Goal: Complete application form: Complete application form

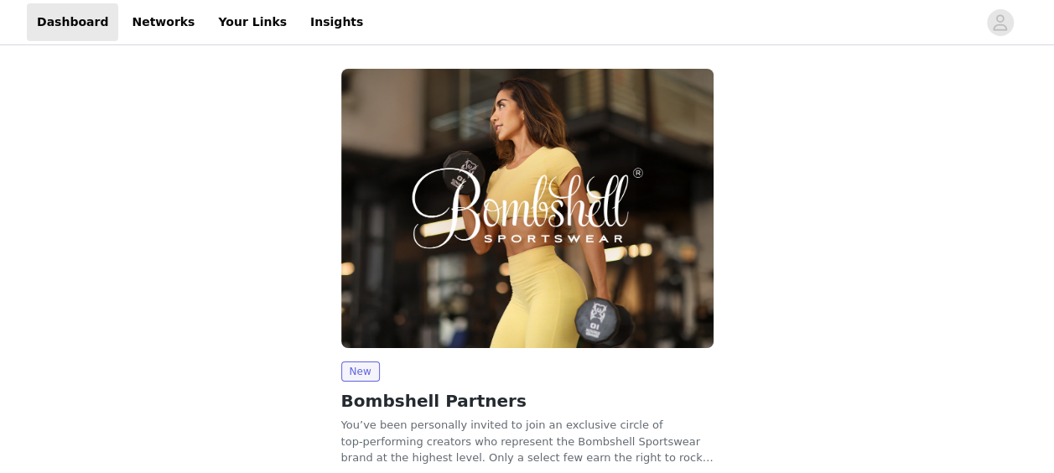
scroll to position [117, 0]
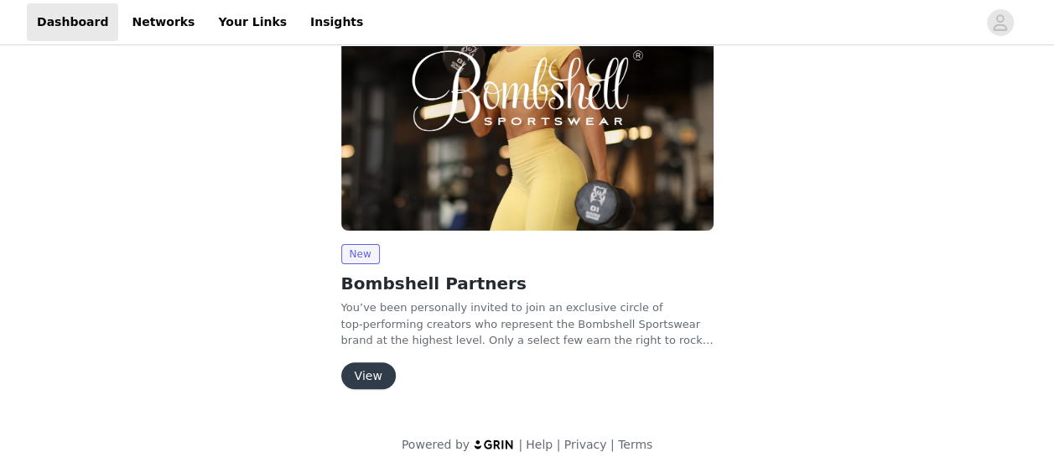
click at [365, 378] on button "View" at bounding box center [368, 375] width 54 height 27
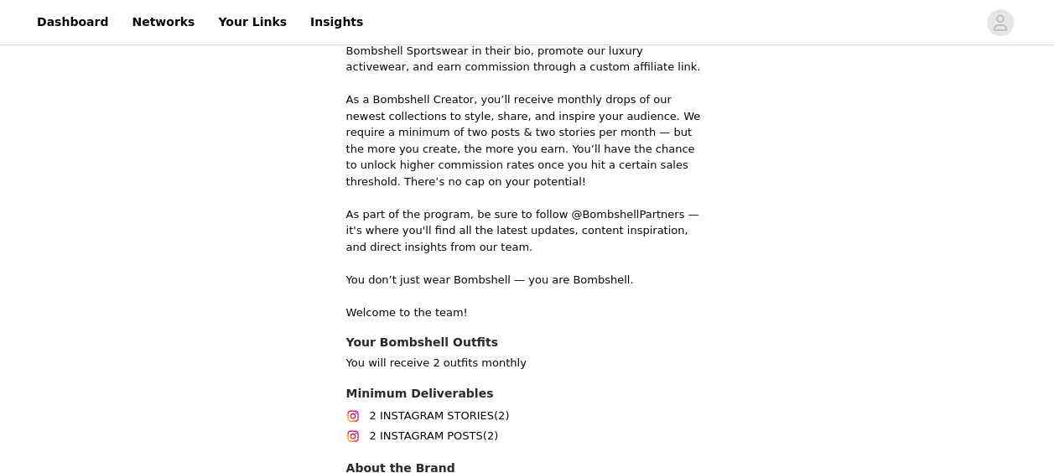
scroll to position [705, 0]
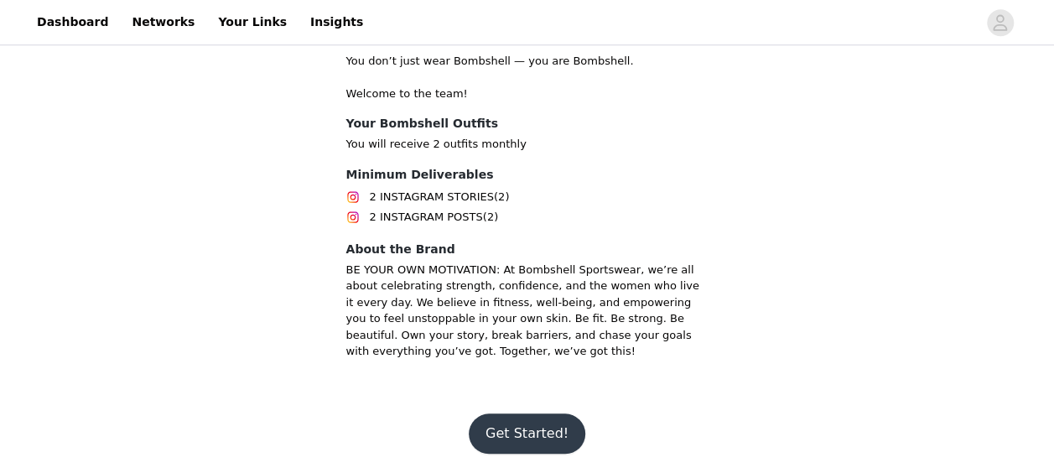
click at [515, 448] on button "Get Started!" at bounding box center [527, 433] width 117 height 40
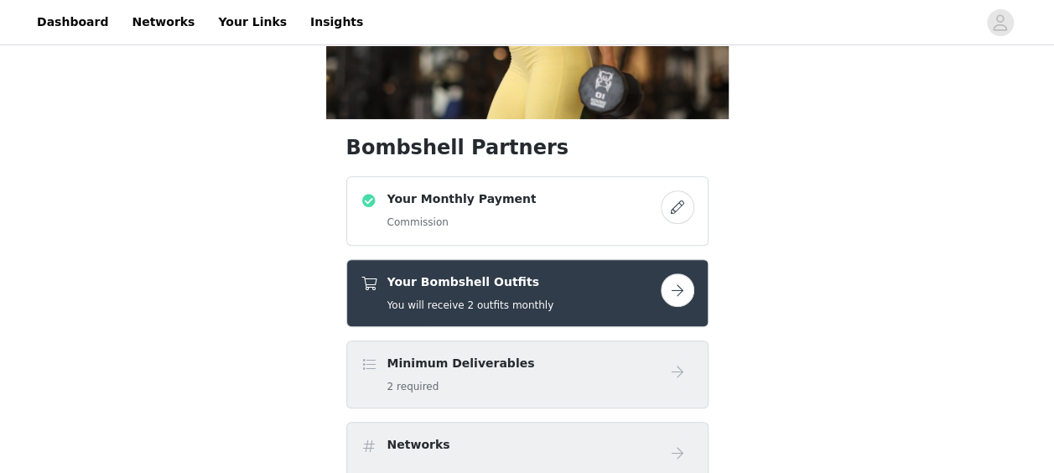
scroll to position [250, 0]
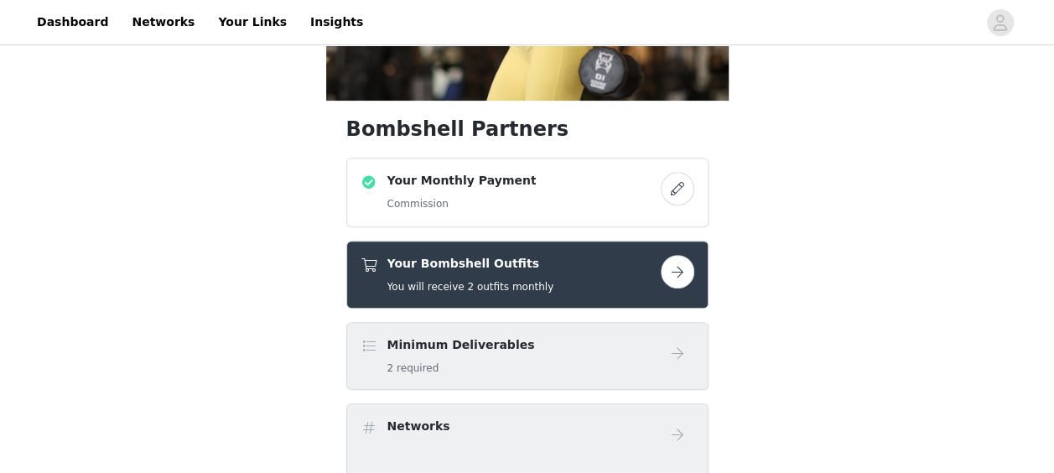
click at [676, 195] on button "button" at bounding box center [678, 189] width 34 height 34
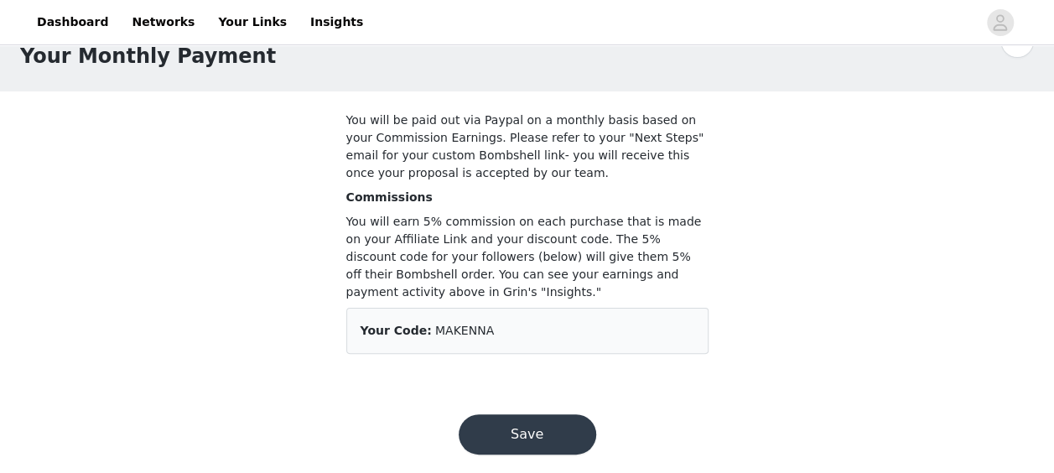
scroll to position [45, 0]
click at [531, 419] on button "Save" at bounding box center [528, 433] width 138 height 40
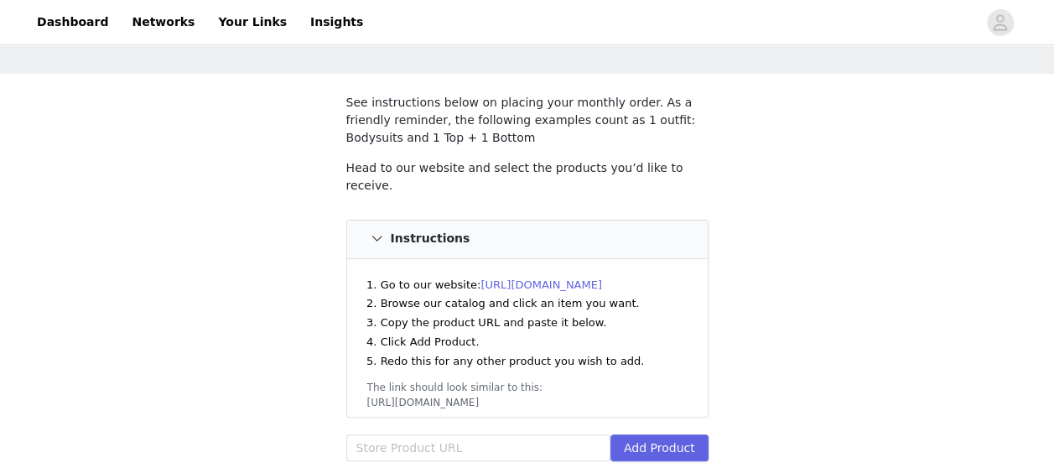
scroll to position [71, 0]
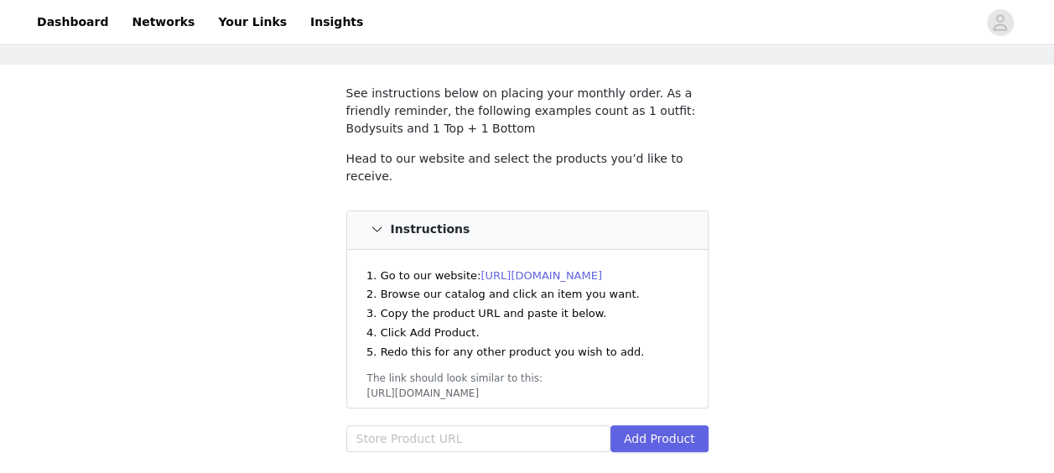
click at [580, 269] on link "[URL][DOMAIN_NAME]" at bounding box center [541, 275] width 122 height 13
click at [429, 425] on input "text" at bounding box center [478, 438] width 264 height 27
paste input "[URL][DOMAIN_NAME]"
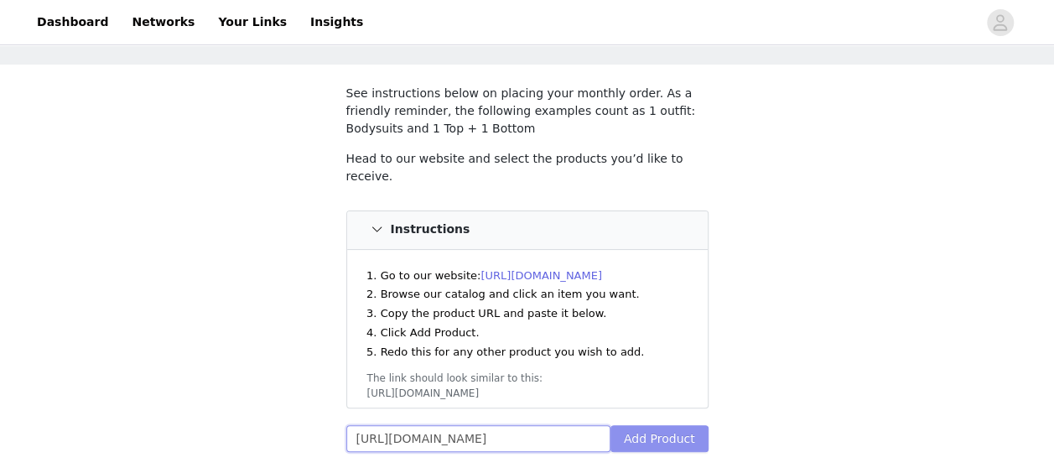
type input "[URL][DOMAIN_NAME]"
click at [641, 428] on button "Add Product" at bounding box center [659, 438] width 98 height 27
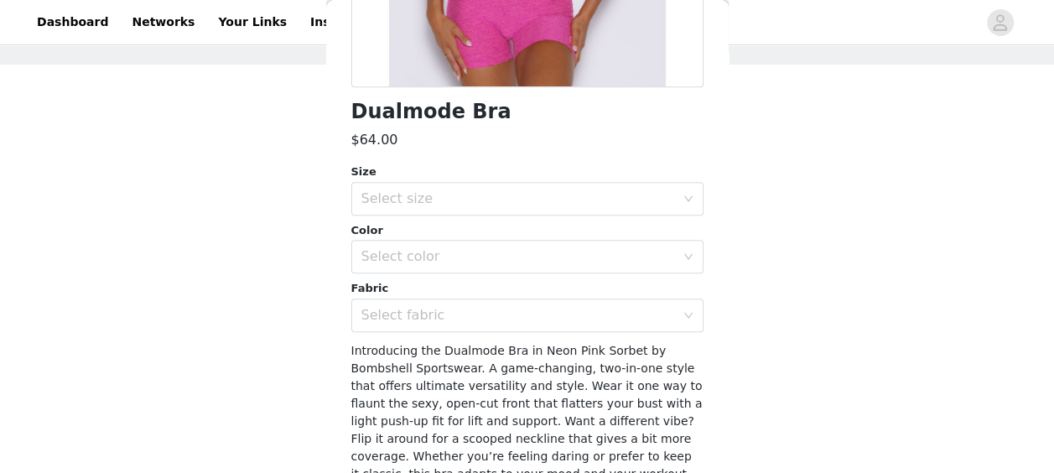
scroll to position [373, 0]
click at [478, 200] on div "Select size" at bounding box center [518, 199] width 314 height 17
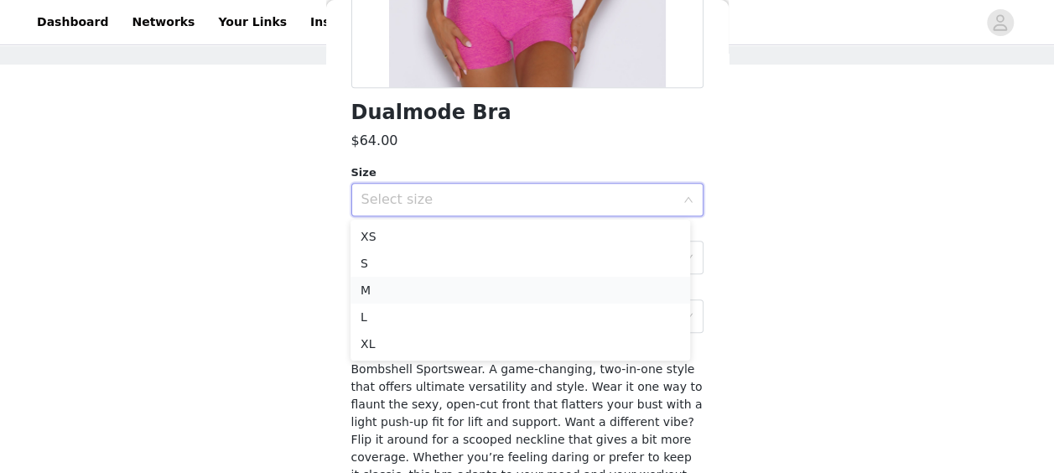
click at [459, 290] on li "M" at bounding box center [520, 290] width 340 height 27
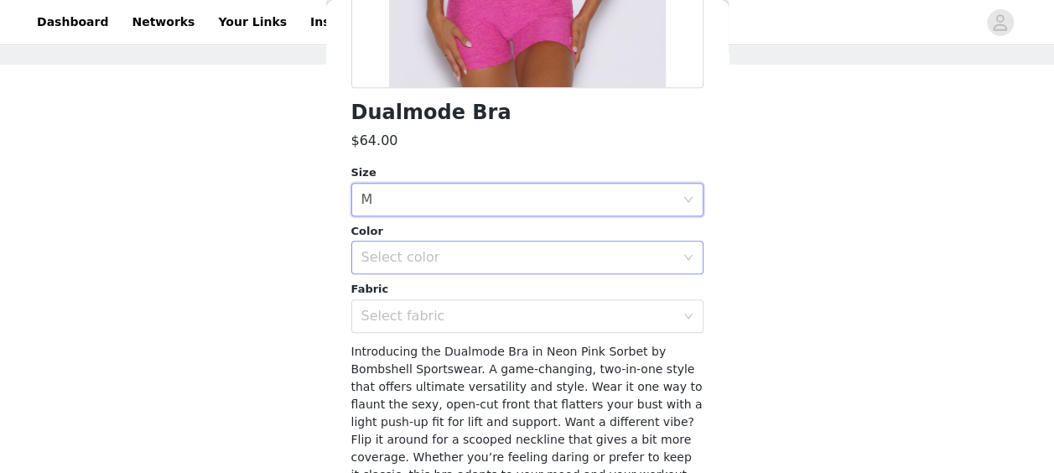
click at [476, 261] on div "Select color" at bounding box center [518, 257] width 314 height 17
click at [468, 299] on li "Neon Pink Sorbet" at bounding box center [520, 294] width 340 height 27
click at [466, 309] on div "Select fabric" at bounding box center [518, 316] width 314 height 17
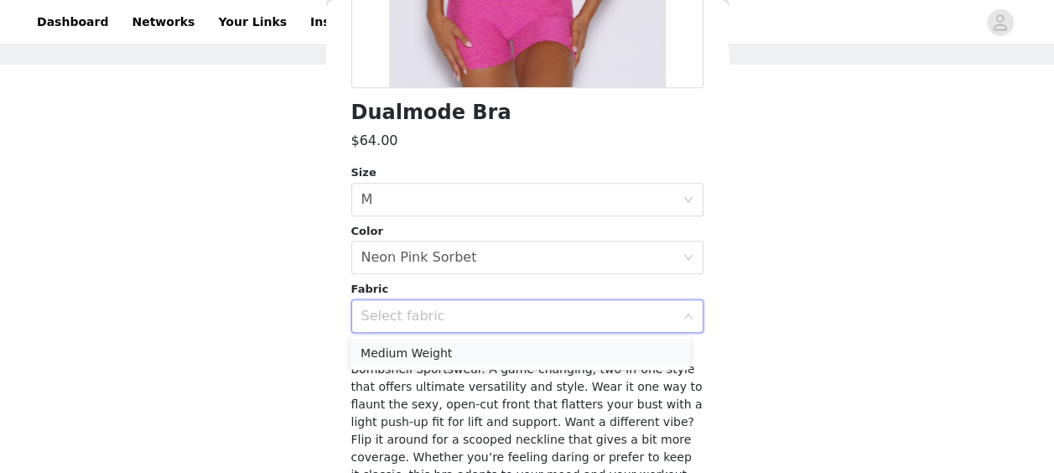
click at [458, 347] on li "Medium Weight" at bounding box center [520, 353] width 340 height 27
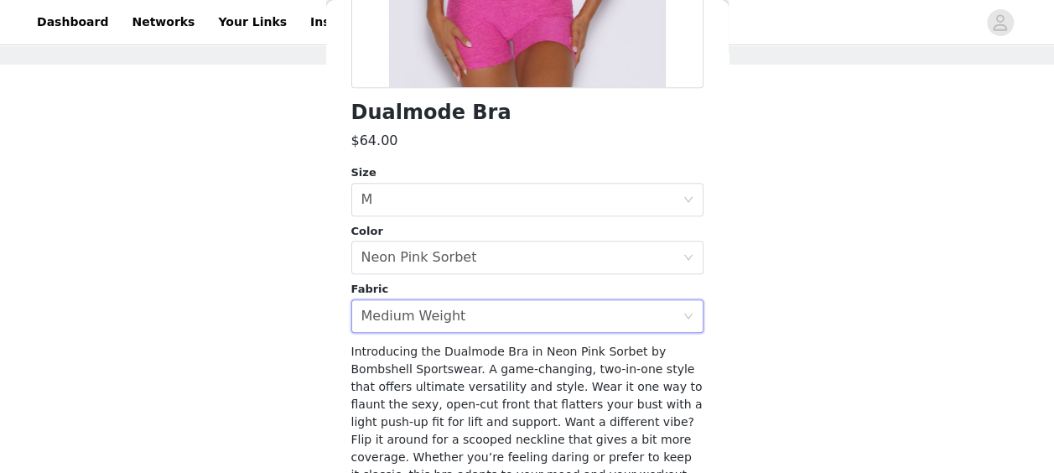
scroll to position [454, 0]
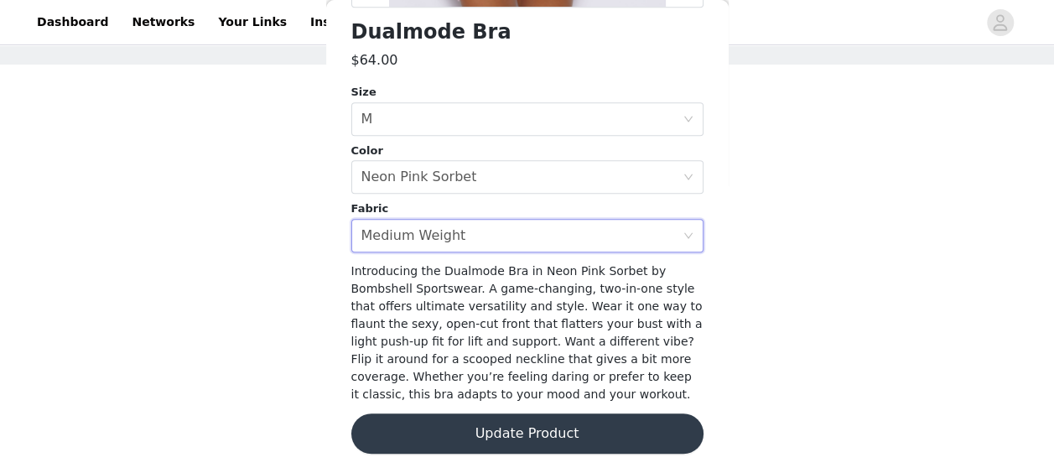
click at [495, 433] on button "Update Product" at bounding box center [527, 433] width 352 height 40
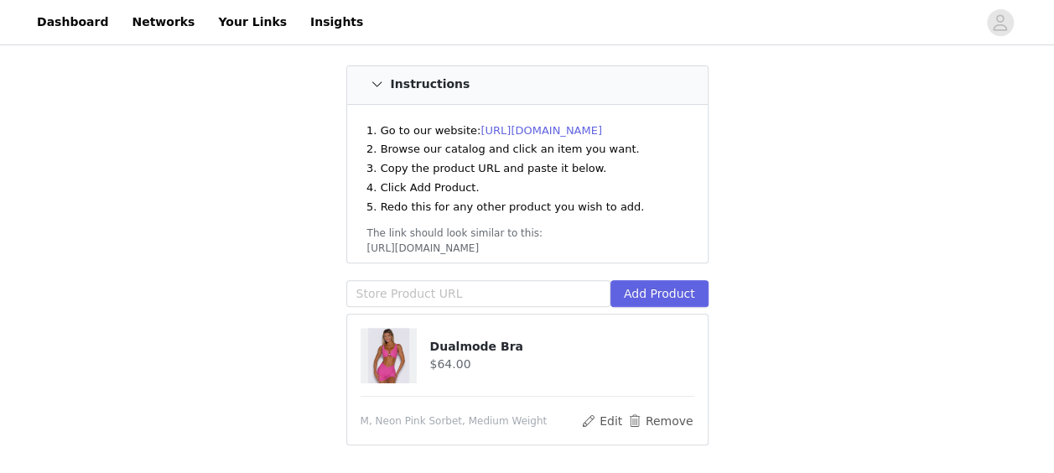
scroll to position [219, 0]
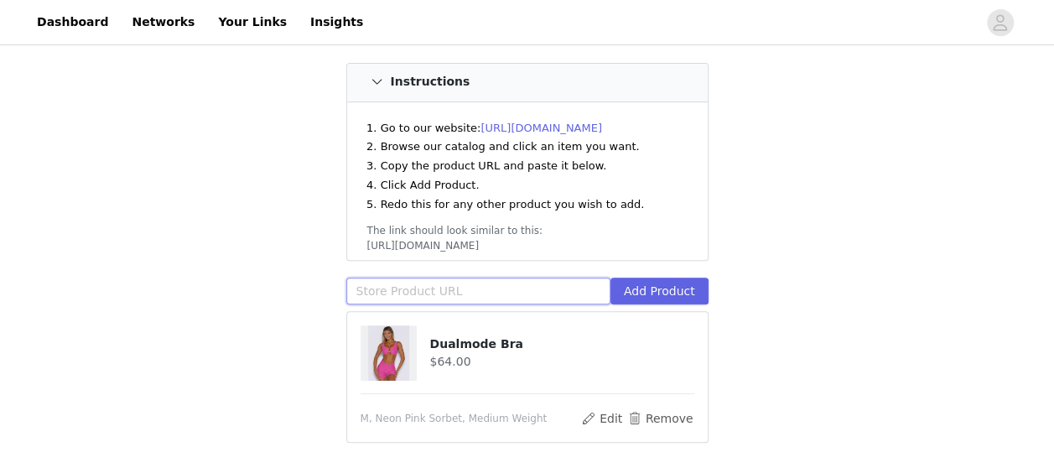
click at [479, 278] on input "text" at bounding box center [478, 291] width 264 height 27
paste input "[URL][DOMAIN_NAME]"
type input "[URL][DOMAIN_NAME]"
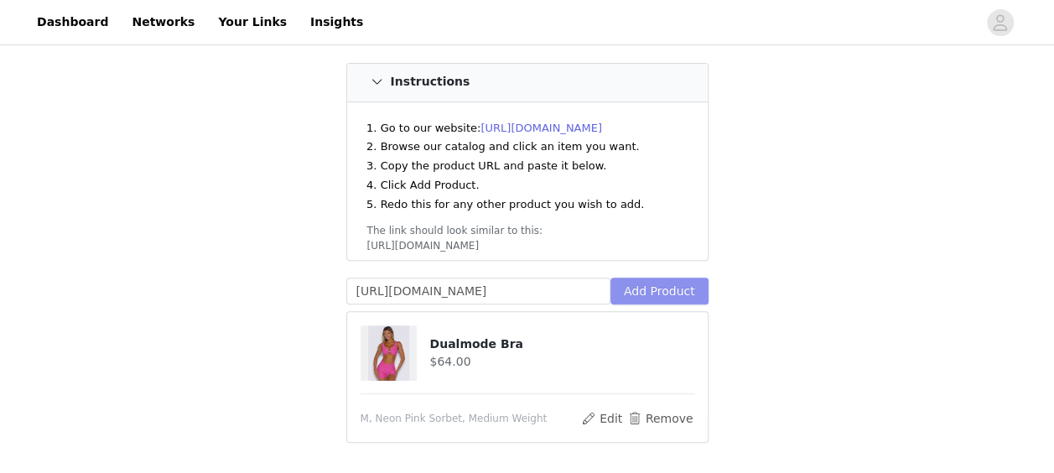
click at [651, 278] on button "Add Product" at bounding box center [659, 291] width 98 height 27
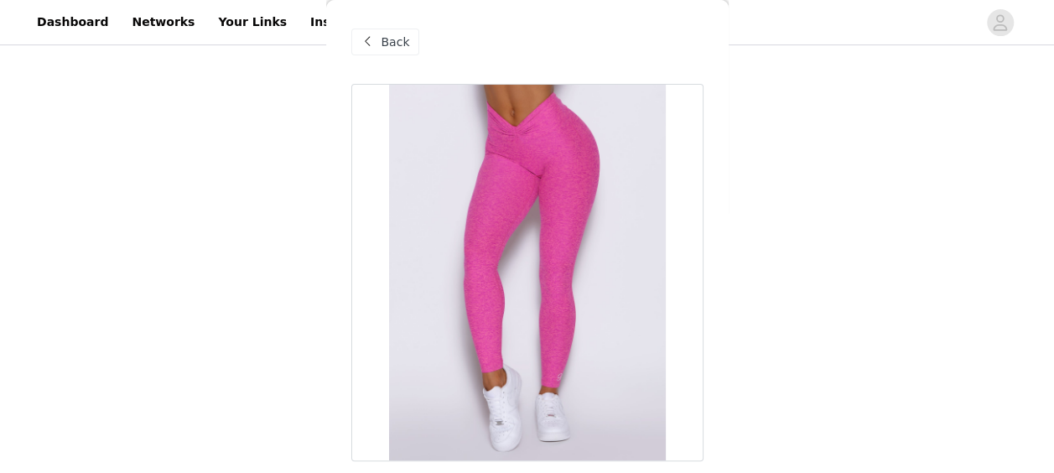
scroll to position [364, 0]
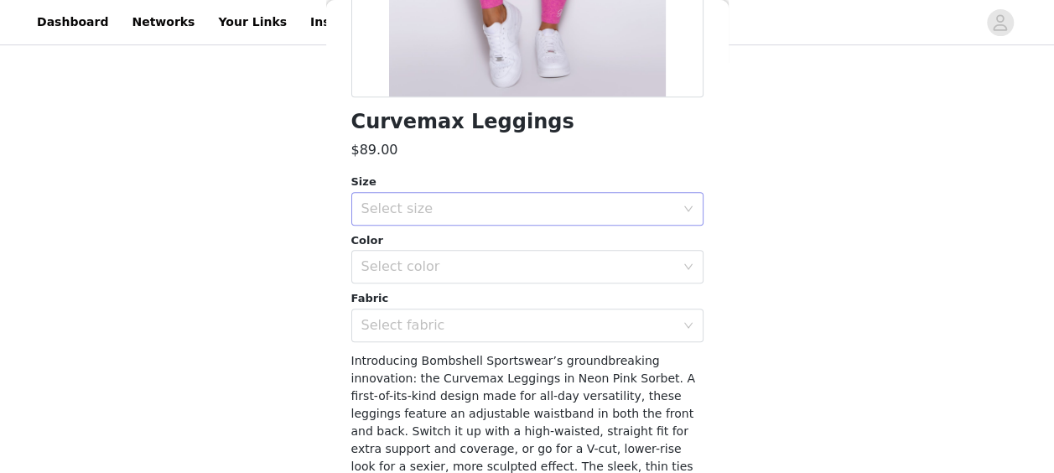
click at [498, 200] on div "Select size" at bounding box center [518, 208] width 314 height 17
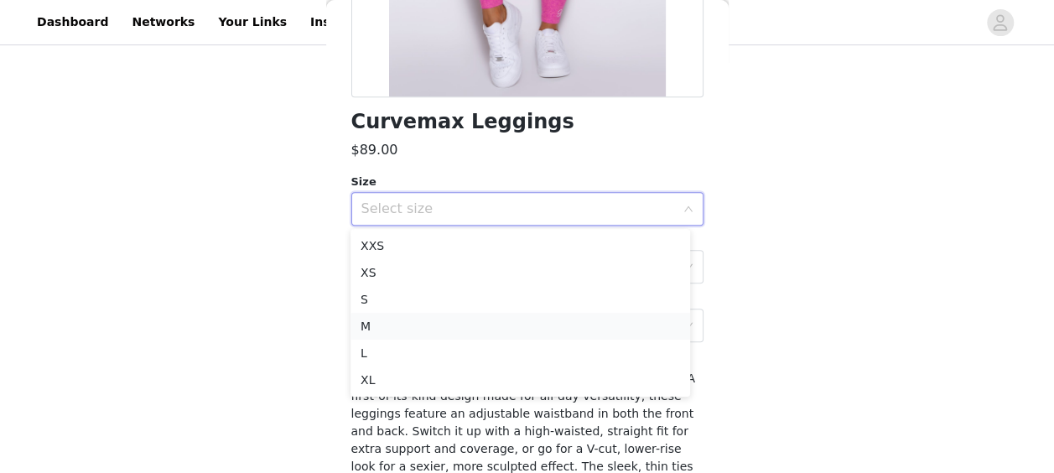
click at [392, 324] on li "M" at bounding box center [520, 326] width 340 height 27
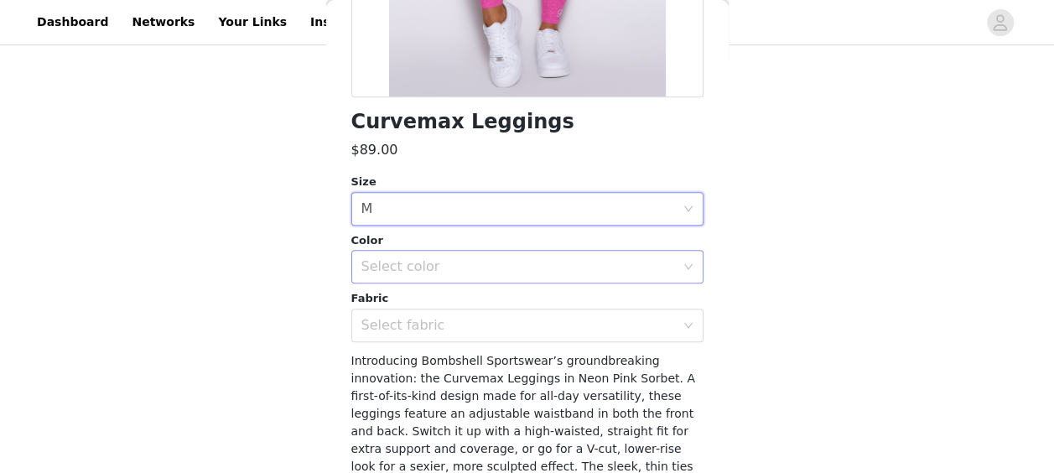
click at [442, 267] on div "Select color" at bounding box center [518, 266] width 314 height 17
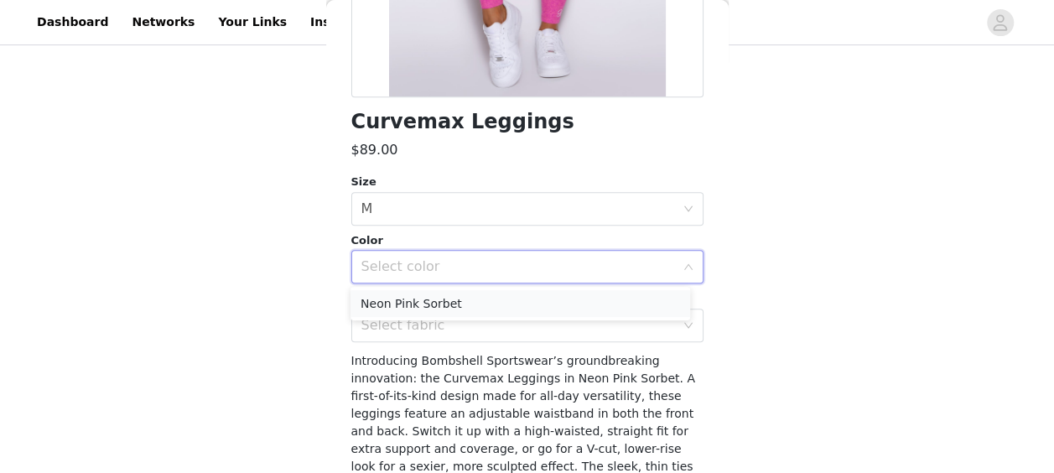
click at [438, 306] on li "Neon Pink Sorbet" at bounding box center [520, 303] width 340 height 27
click at [439, 327] on div "Select fabric" at bounding box center [518, 325] width 314 height 17
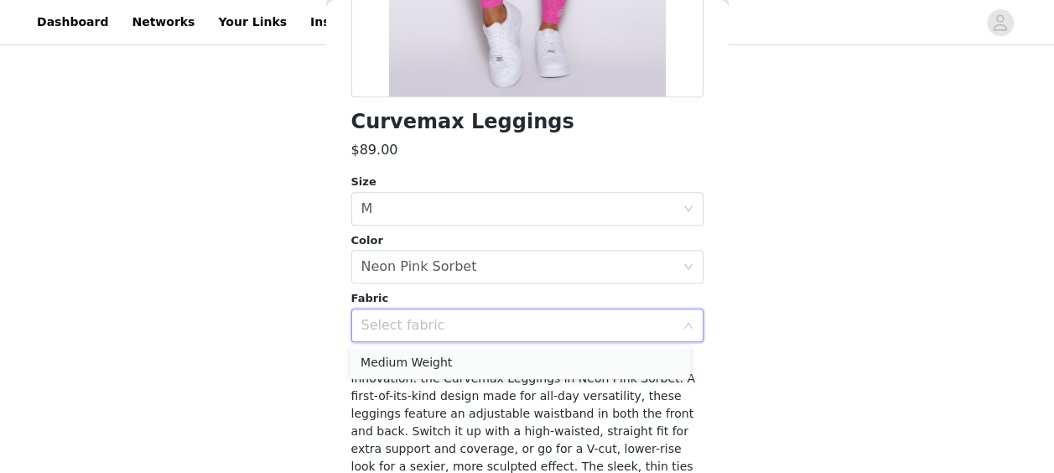
click at [433, 368] on li "Medium Weight" at bounding box center [520, 362] width 340 height 27
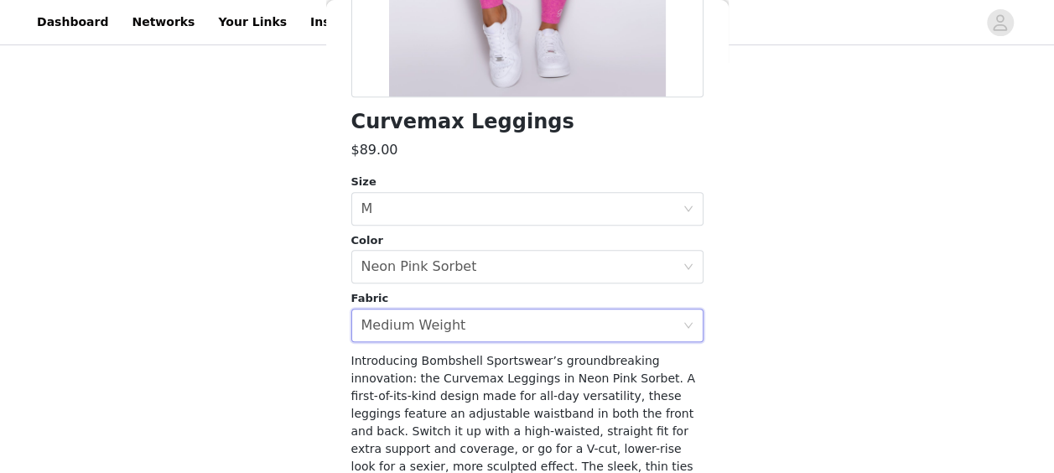
scroll to position [471, 0]
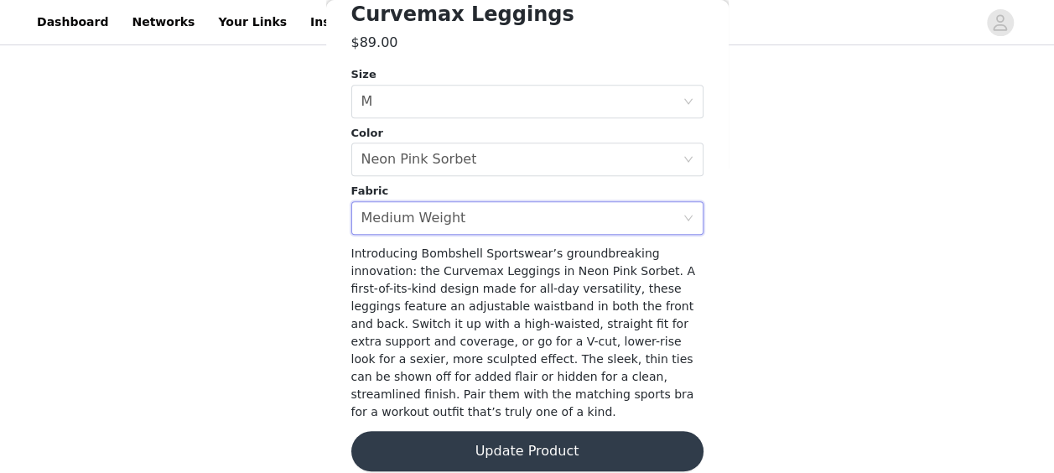
click at [494, 431] on button "Update Product" at bounding box center [527, 451] width 352 height 40
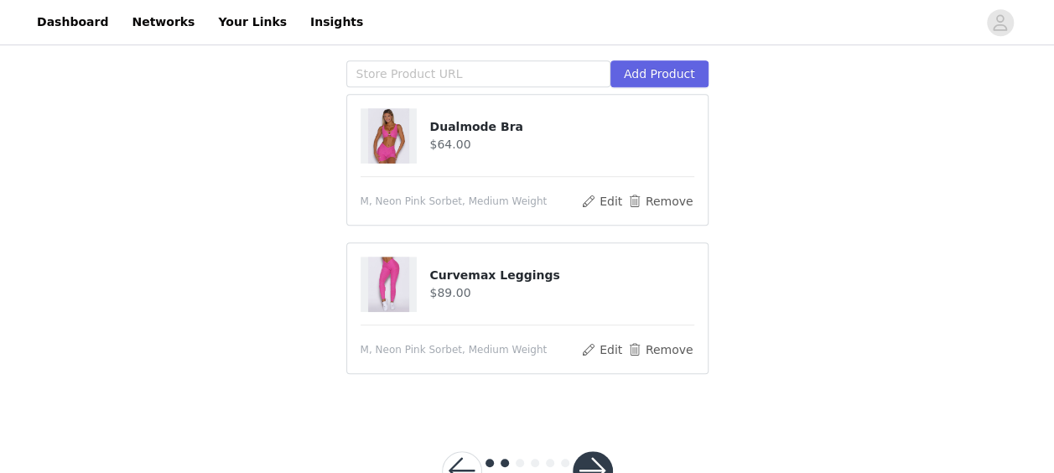
scroll to position [475, 0]
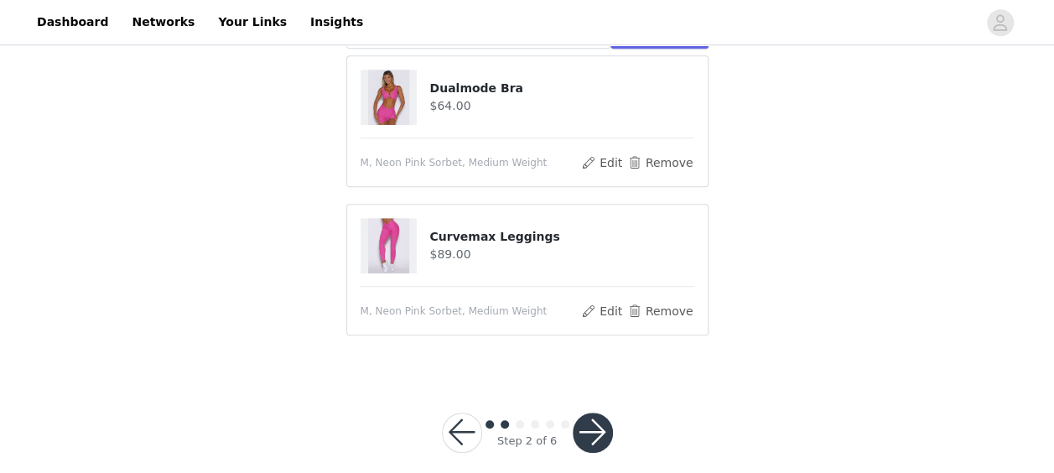
click at [594, 413] on button "button" at bounding box center [593, 433] width 40 height 40
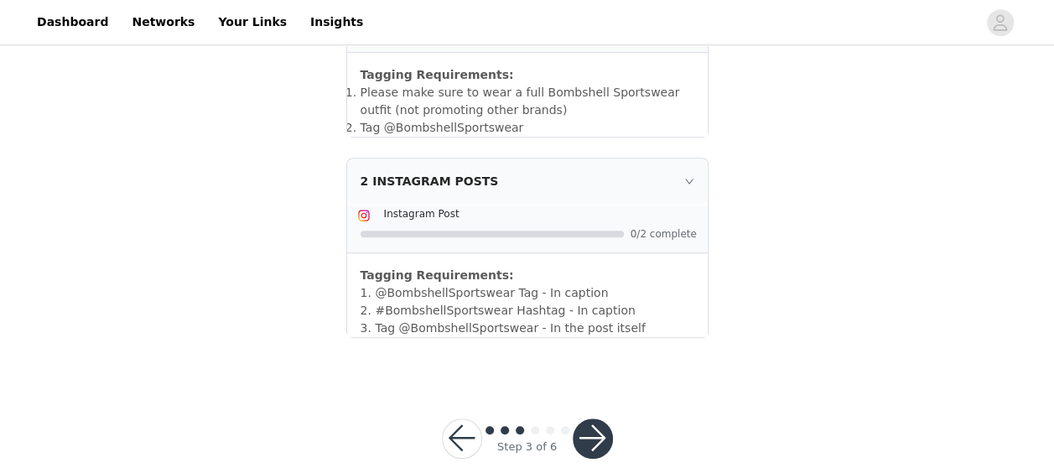
scroll to position [490, 0]
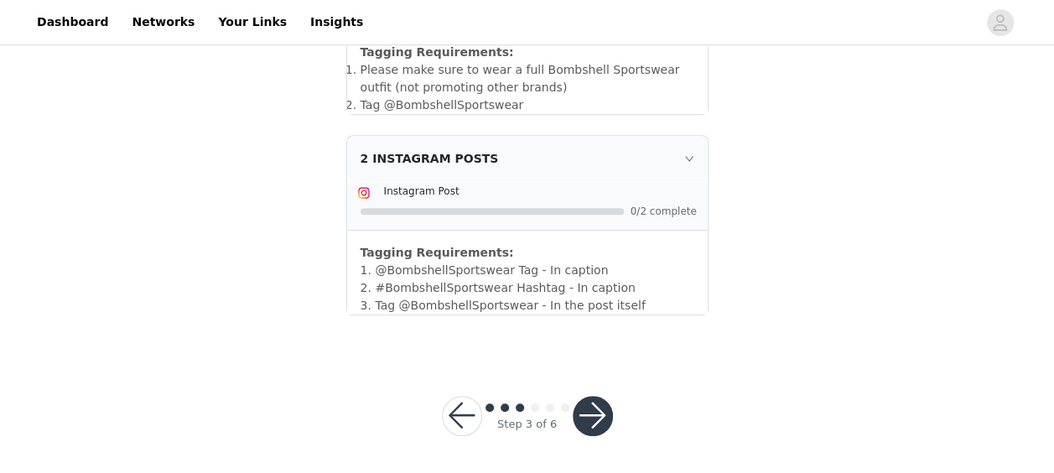
click at [597, 413] on button "button" at bounding box center [593, 416] width 40 height 40
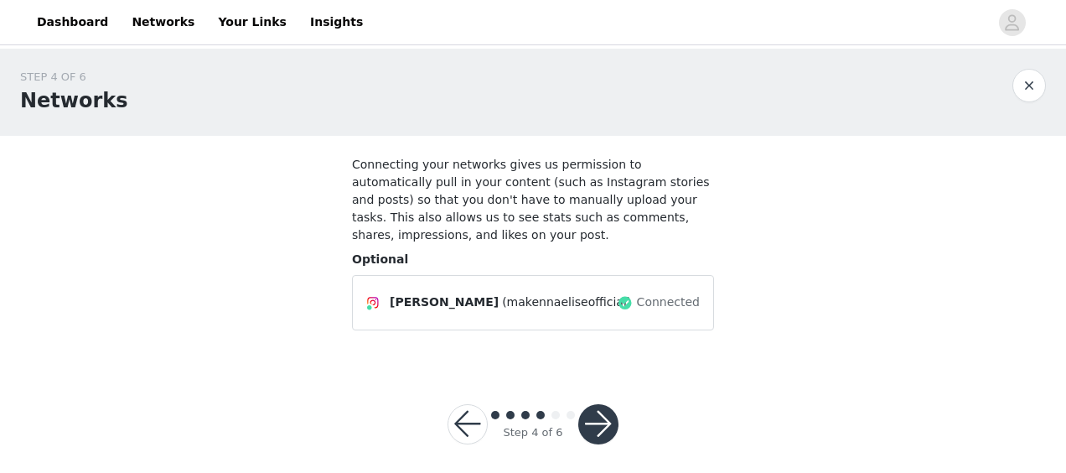
click at [599, 413] on button "button" at bounding box center [599, 424] width 40 height 40
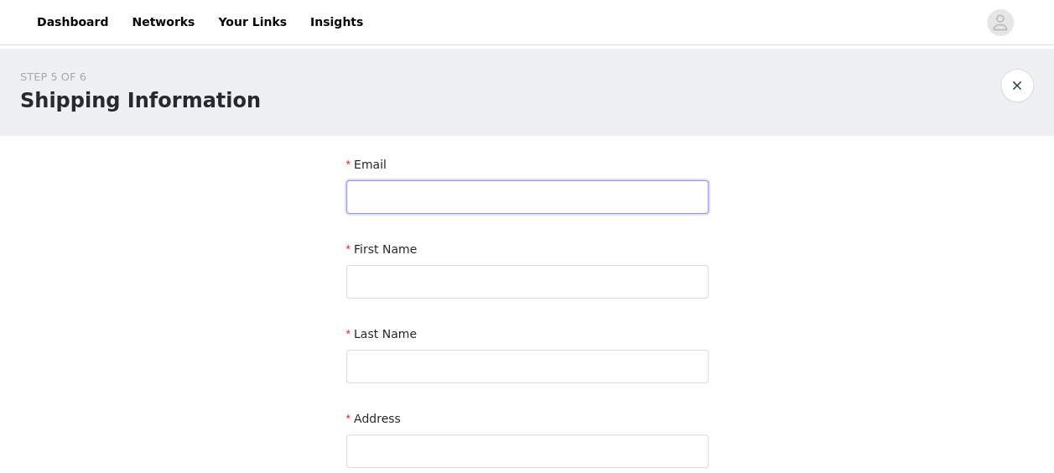
click at [485, 205] on input "text" at bounding box center [527, 197] width 362 height 34
type input "[EMAIL_ADDRESS][DOMAIN_NAME]"
type input "Makenna"
type input "[PERSON_NAME]"
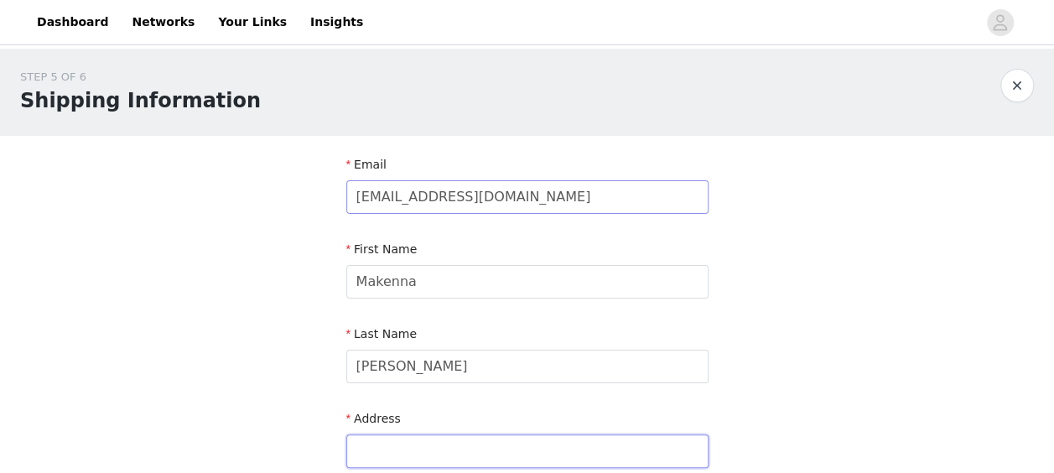
type input "address fountain views tower 2"
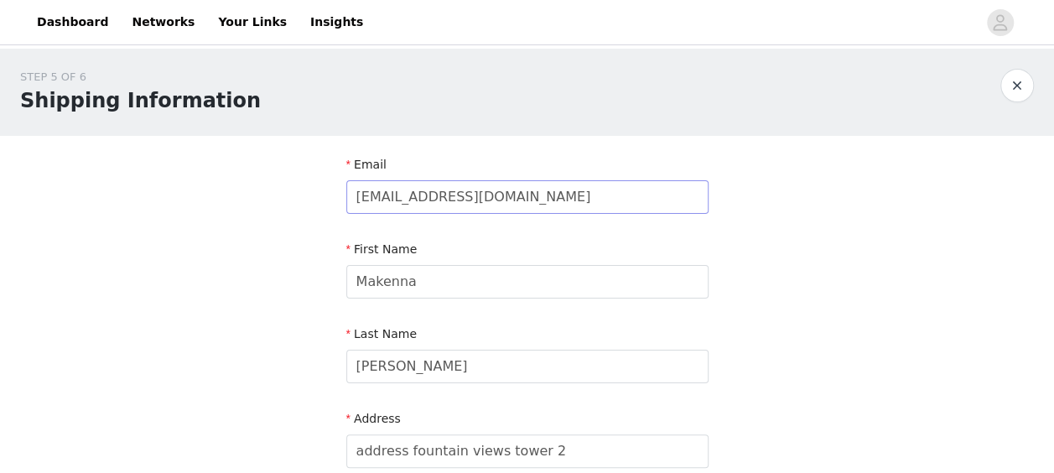
type input "unit 702"
type input "0544046731"
click at [433, 369] on input "[PERSON_NAME]" at bounding box center [527, 367] width 362 height 34
type input "E"
type input "Austin"
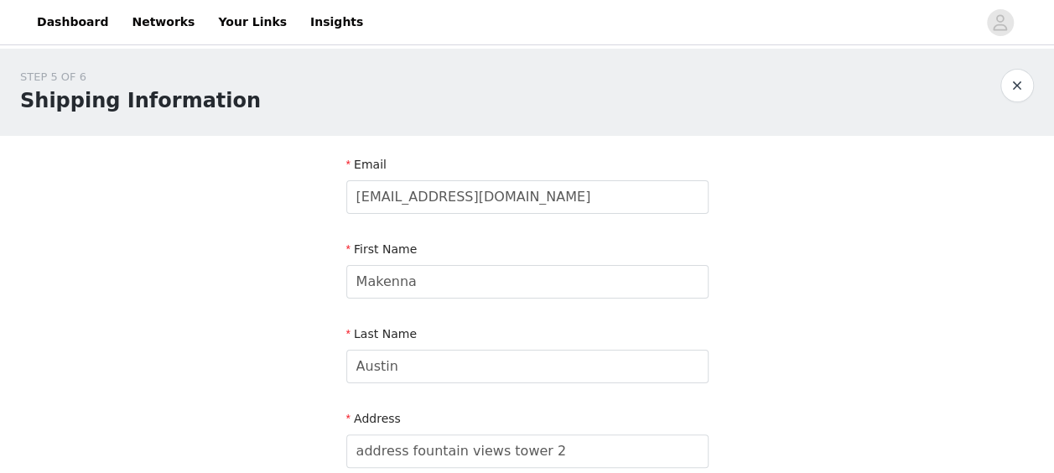
click at [466, 292] on input "Makenna" at bounding box center [527, 282] width 362 height 34
type input "Makenna"
click at [562, 198] on input "[EMAIL_ADDRESS][DOMAIN_NAME]" at bounding box center [527, 197] width 362 height 34
type input "[EMAIL_ADDRESS][DOMAIN_NAME]"
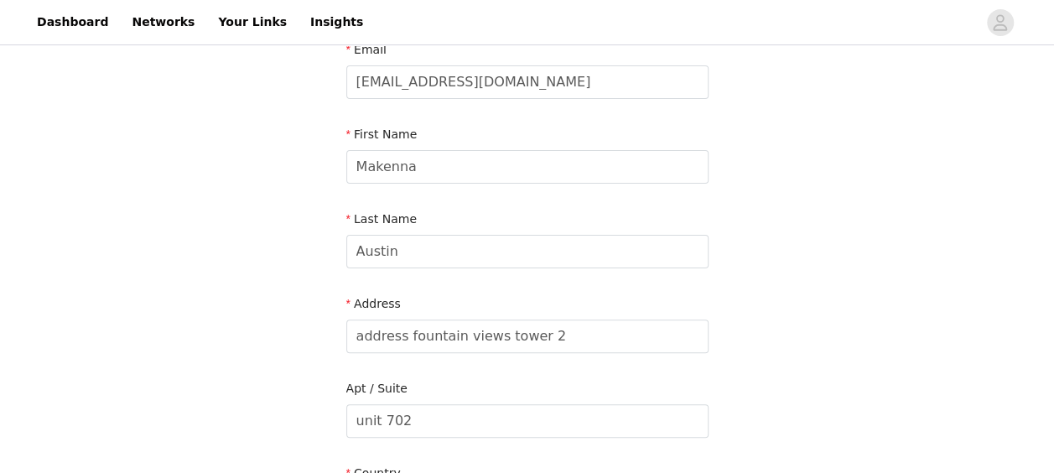
scroll to position [117, 0]
drag, startPoint x: 590, startPoint y: 335, endPoint x: 345, endPoint y: 335, distance: 245.7
click at [345, 335] on section "Email [EMAIL_ADDRESS][DOMAIN_NAME] First Name Makenna Last Name [PERSON_NAME] A…" at bounding box center [527, 420] width 402 height 802
type input "m"
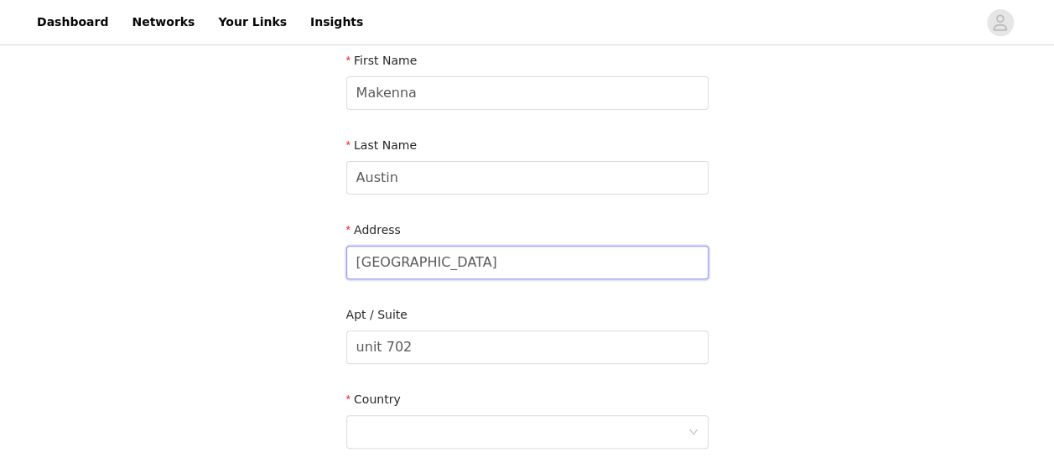
scroll to position [190, 0]
type input "[GEOGRAPHIC_DATA]"
click at [401, 346] on input "unit 702" at bounding box center [527, 346] width 362 height 34
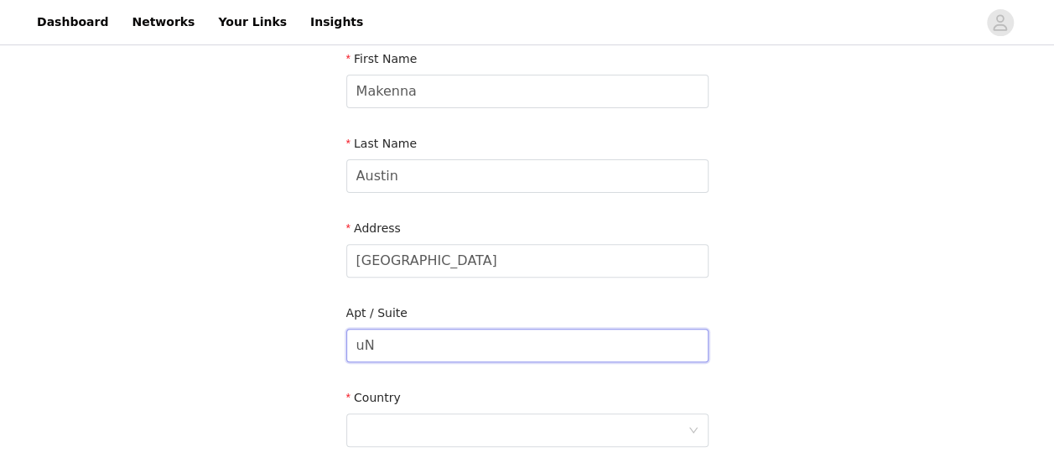
type input "u"
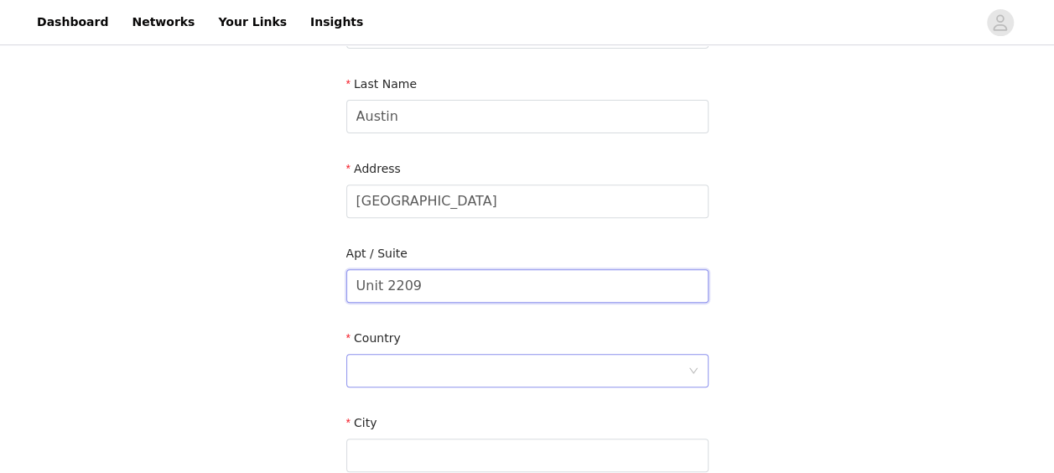
type input "Unit 2209"
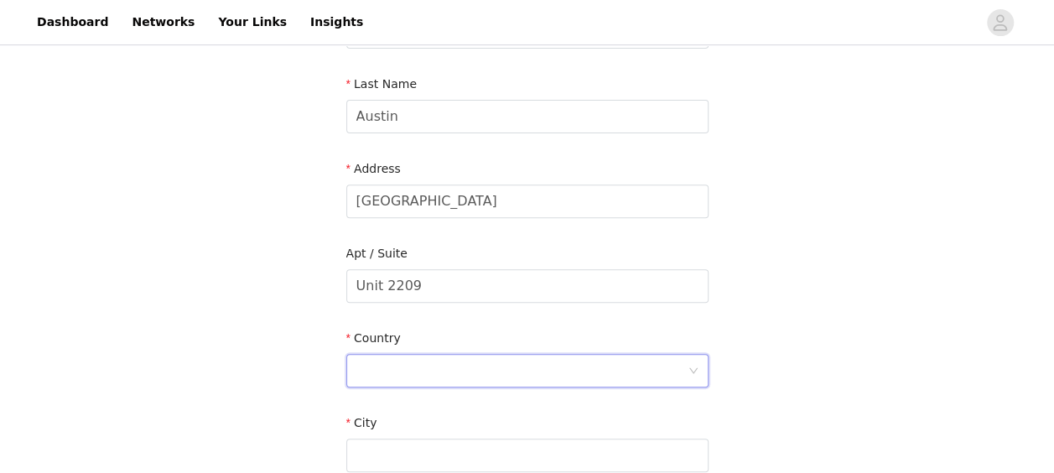
click at [533, 362] on div at bounding box center [521, 371] width 331 height 32
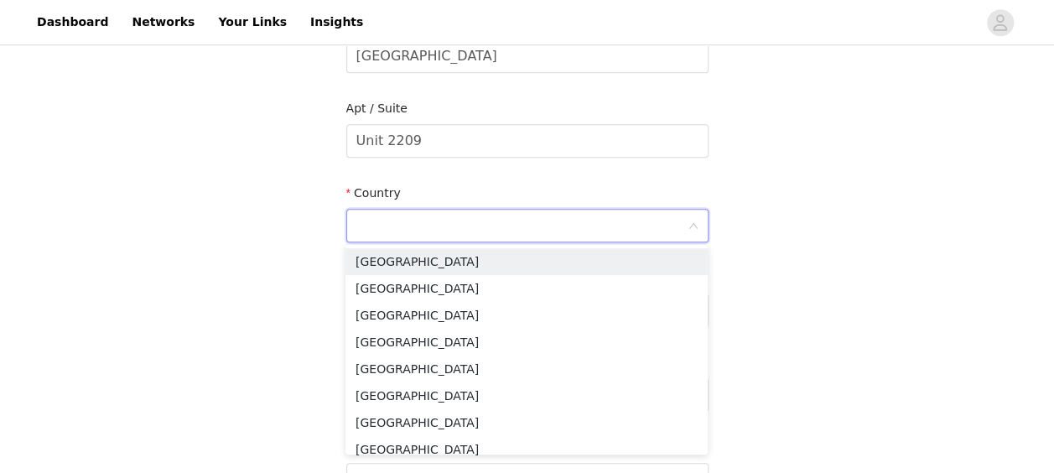
scroll to position [411, 0]
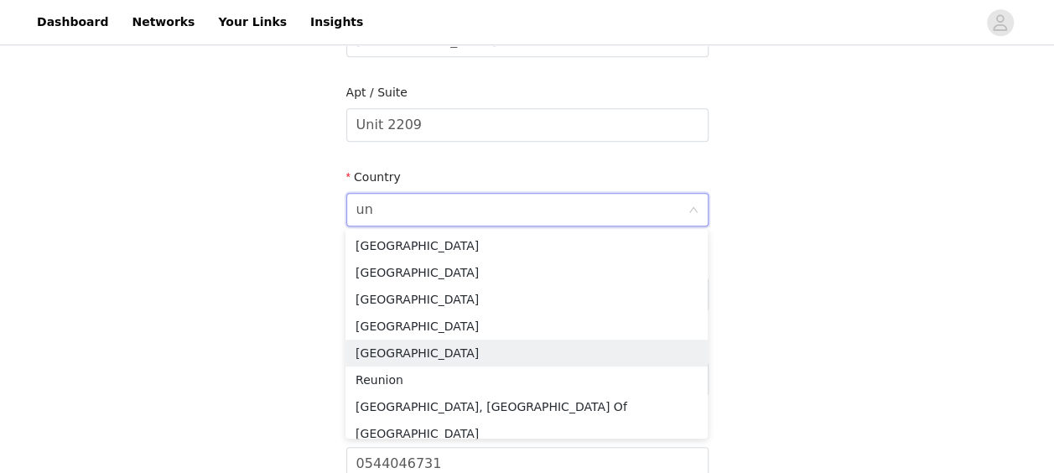
type input "uni"
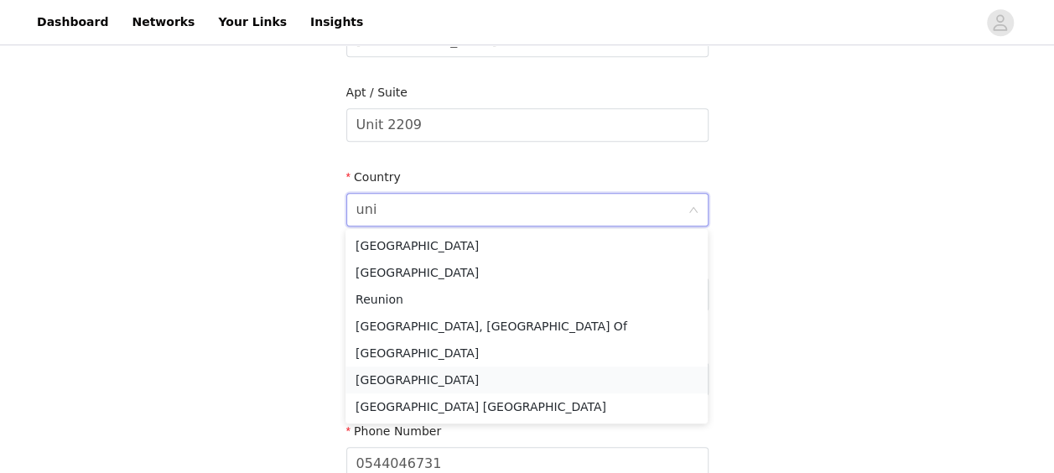
click at [481, 375] on li "[GEOGRAPHIC_DATA]" at bounding box center [526, 379] width 362 height 27
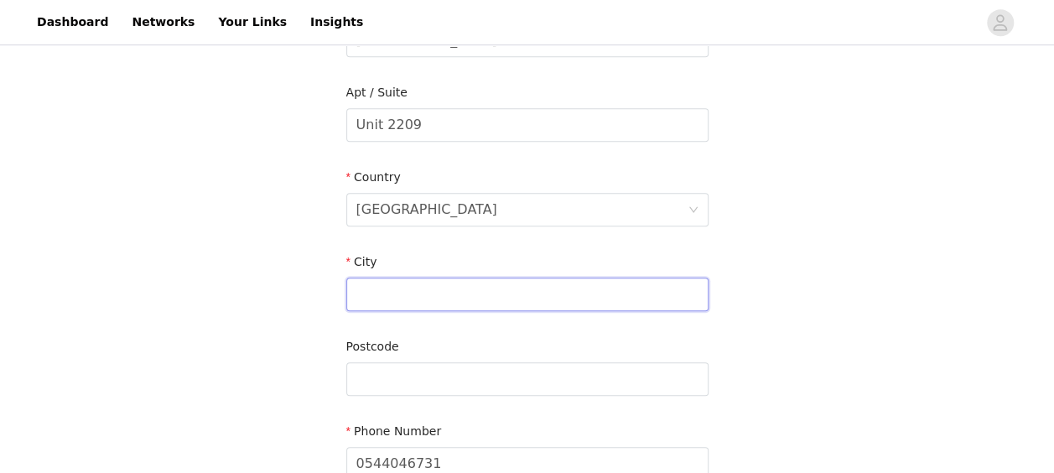
click at [410, 298] on input "text" at bounding box center [527, 295] width 362 height 34
type input "[GEOGRAPHIC_DATA]"
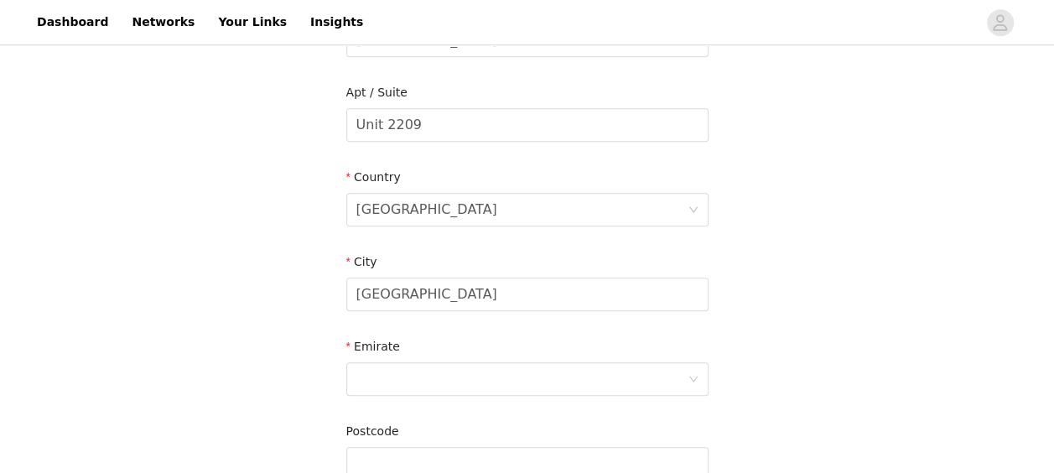
click at [891, 189] on div "STEP 5 OF 6 Shipping Information Email [EMAIL_ADDRESS][DOMAIN_NAME] First Name …" at bounding box center [527, 125] width 1054 height 974
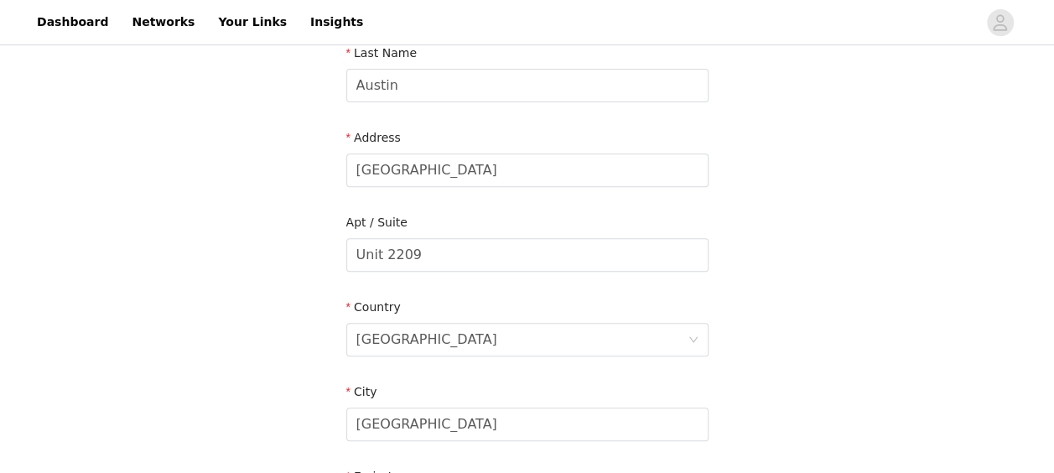
scroll to position [257, 0]
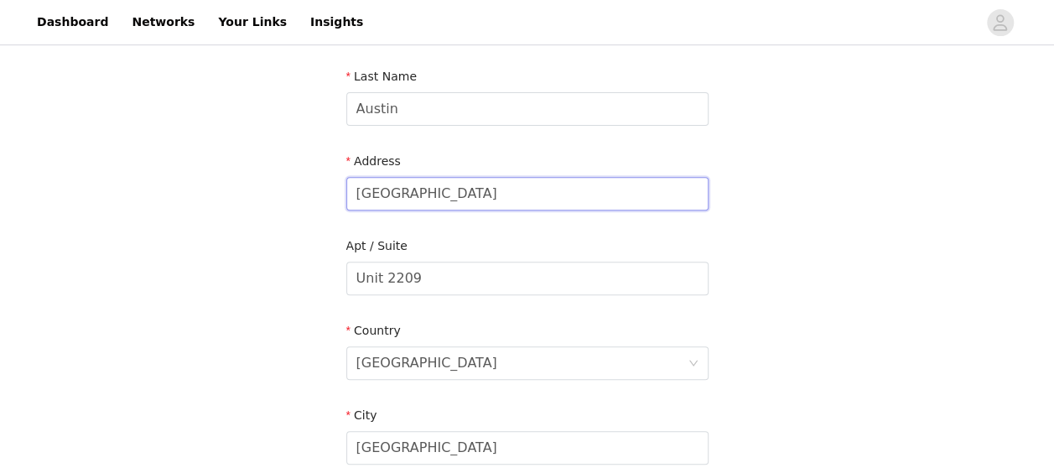
click at [584, 200] on input "[GEOGRAPHIC_DATA]" at bounding box center [527, 194] width 362 height 34
type input "[GEOGRAPHIC_DATA], [GEOGRAPHIC_DATA]"
click at [855, 293] on div "STEP 5 OF 6 Shipping Information Email [EMAIL_ADDRESS][DOMAIN_NAME] First Name …" at bounding box center [527, 278] width 1054 height 974
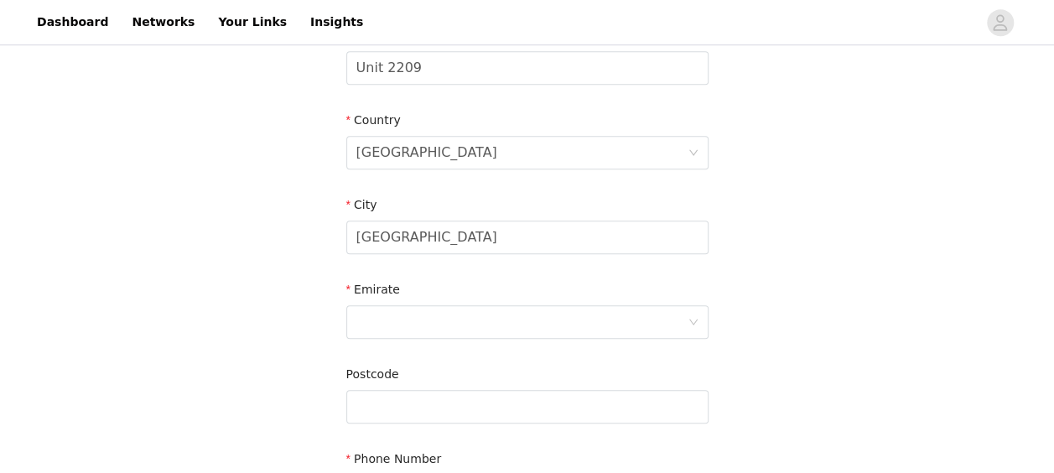
scroll to position [469, 0]
click at [567, 319] on div at bounding box center [521, 321] width 331 height 32
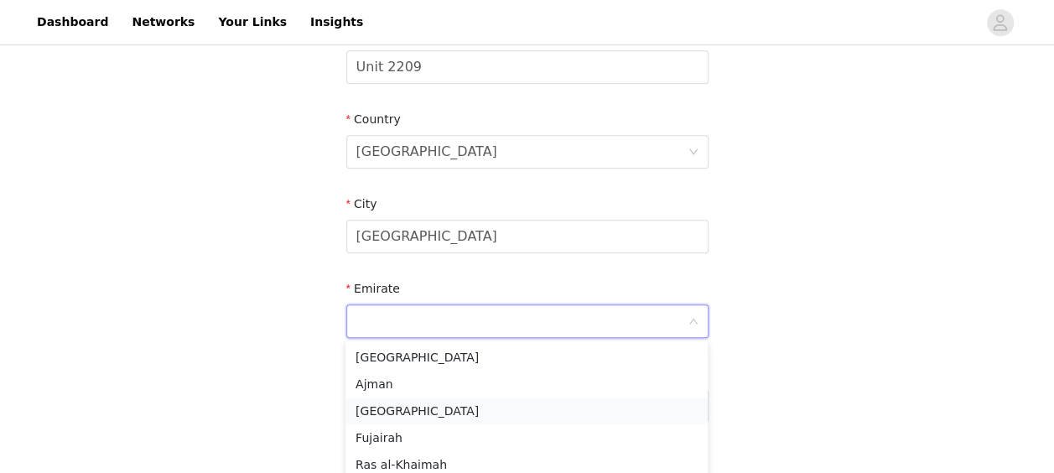
click at [428, 404] on li "[GEOGRAPHIC_DATA]" at bounding box center [526, 410] width 362 height 27
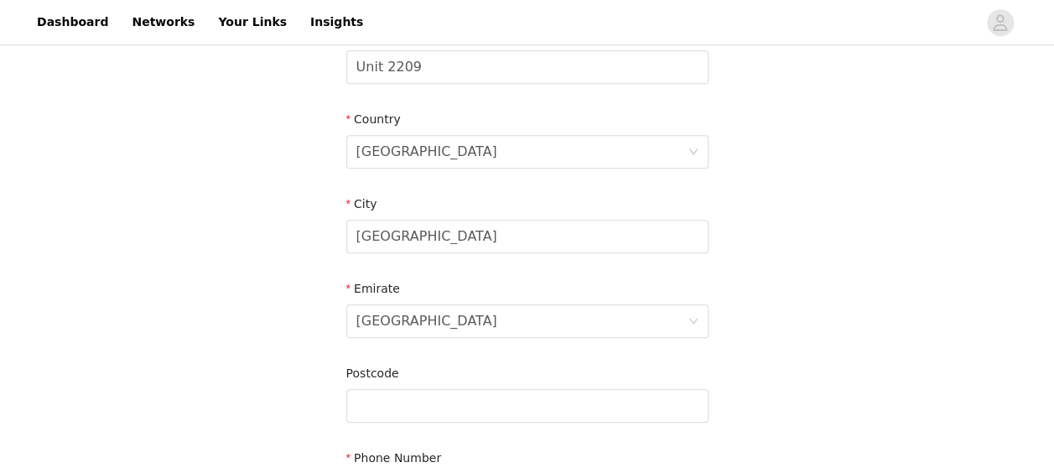
click at [800, 298] on div "STEP 5 OF 6 Shipping Information Email [EMAIL_ADDRESS][DOMAIN_NAME] First Name …" at bounding box center [527, 67] width 1054 height 974
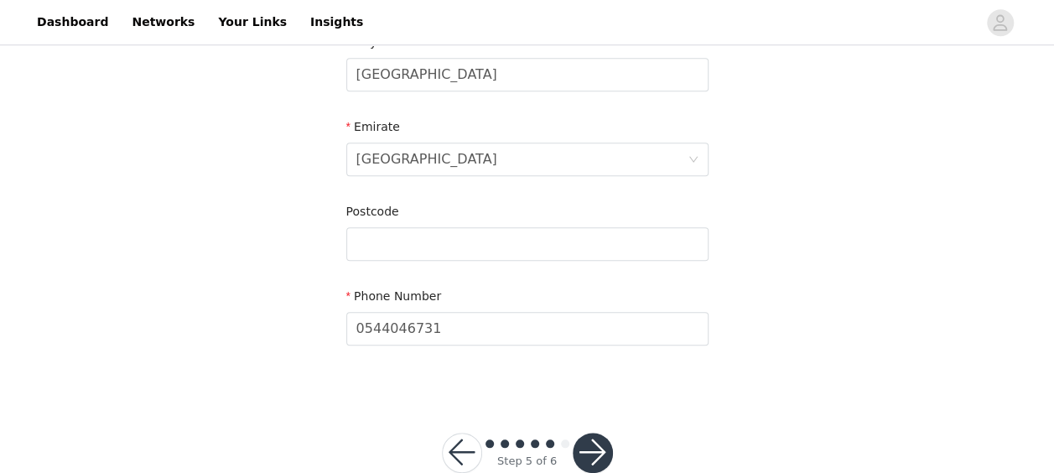
scroll to position [633, 0]
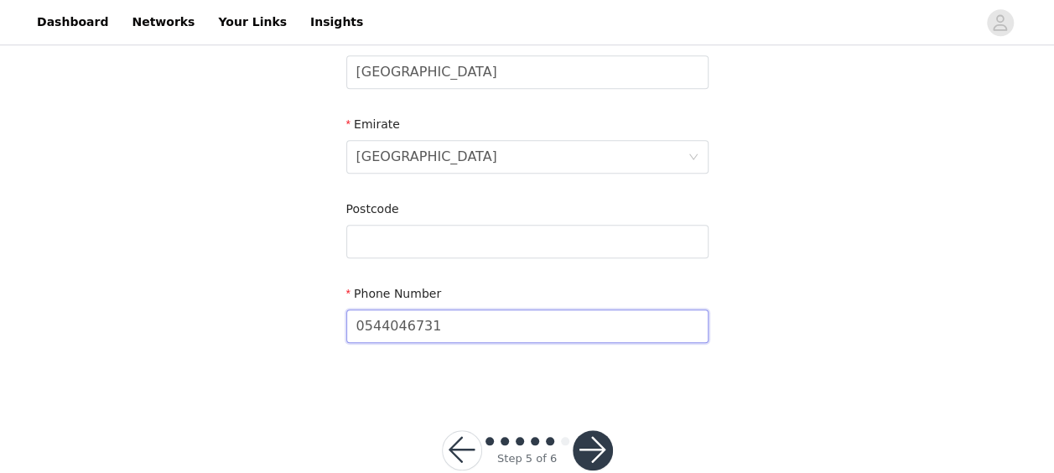
click at [354, 324] on input "0544046731" at bounding box center [527, 326] width 362 height 34
type input "[PHONE_NUMBER]"
click at [605, 449] on button "button" at bounding box center [593, 450] width 40 height 40
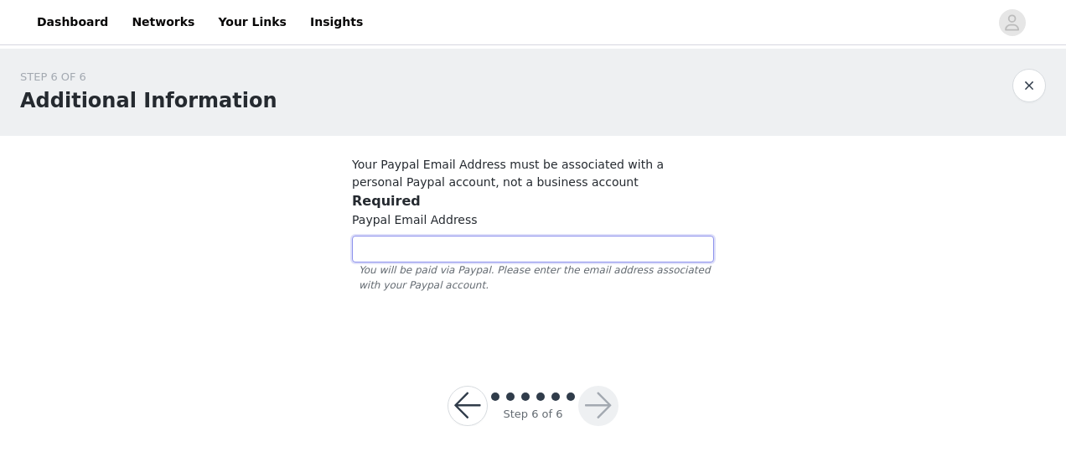
click at [500, 240] on input "text" at bounding box center [533, 249] width 362 height 27
type input "[EMAIL_ADDRESS][DOMAIN_NAME]"
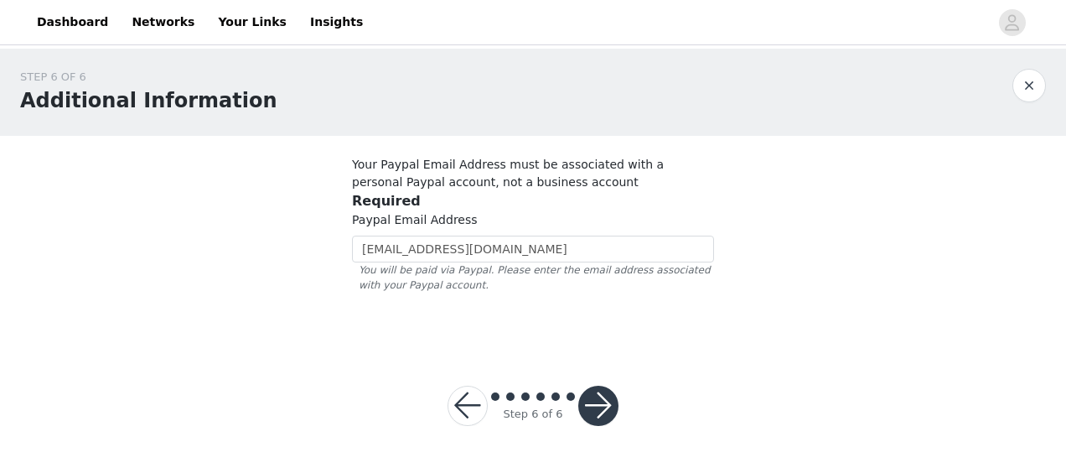
click at [765, 325] on div "STEP 6 OF 6 Additional Information Your Paypal Email Address must be associated…" at bounding box center [533, 197] width 1066 height 297
click at [596, 403] on button "button" at bounding box center [599, 406] width 40 height 40
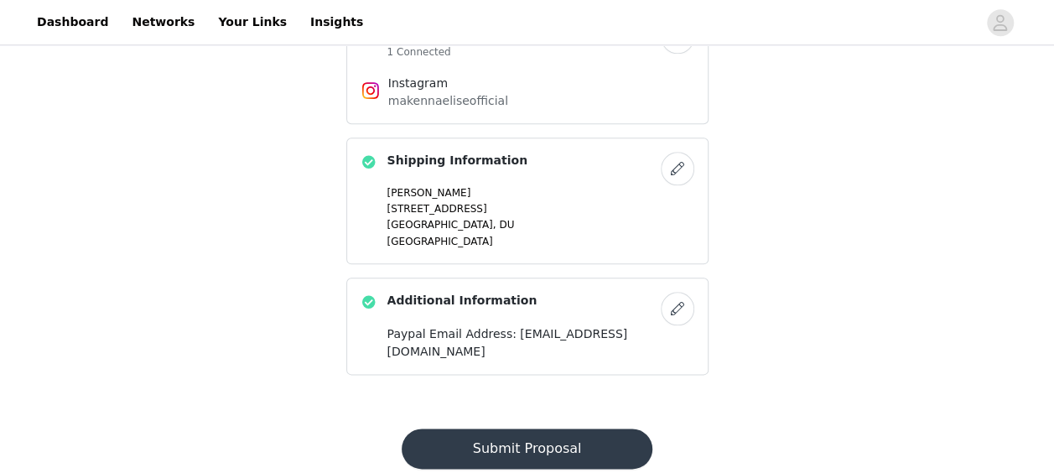
scroll to position [847, 0]
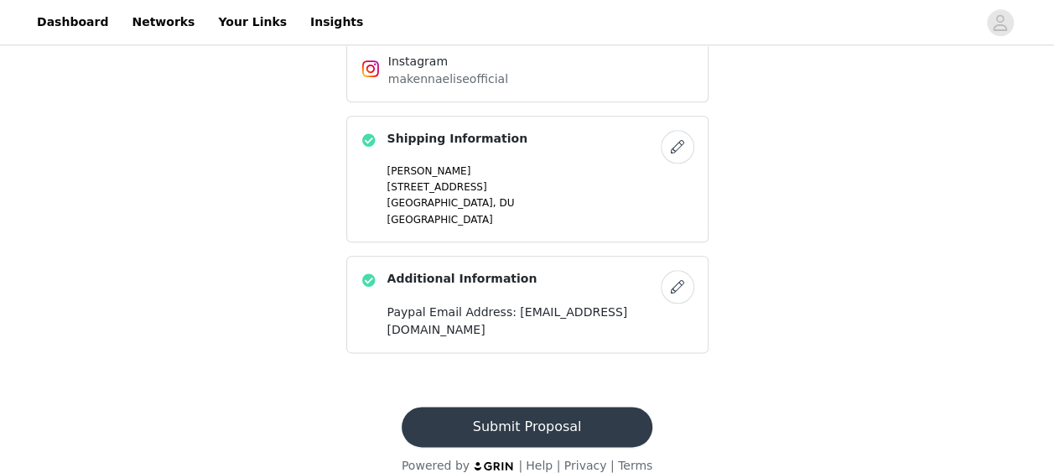
click at [551, 407] on button "Submit Proposal" at bounding box center [527, 427] width 251 height 40
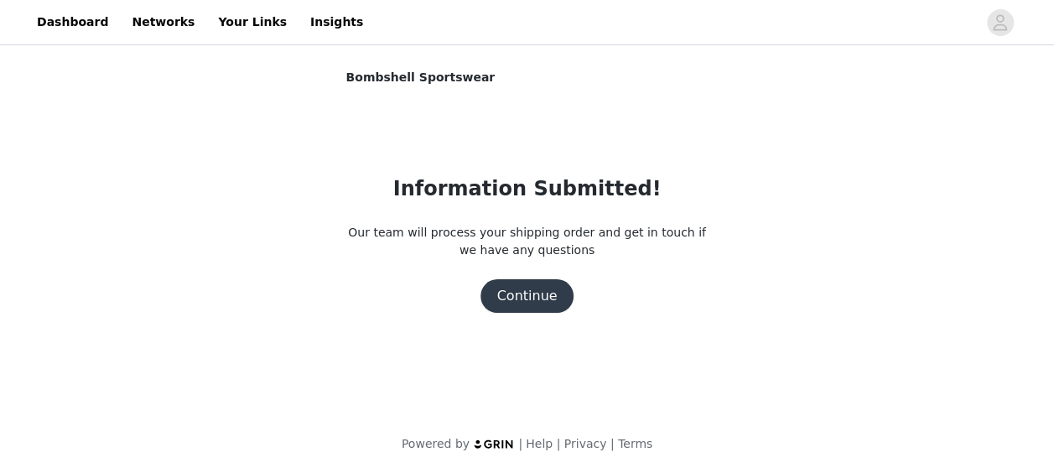
scroll to position [0, 0]
click at [545, 300] on button "Continue" at bounding box center [533, 296] width 94 height 34
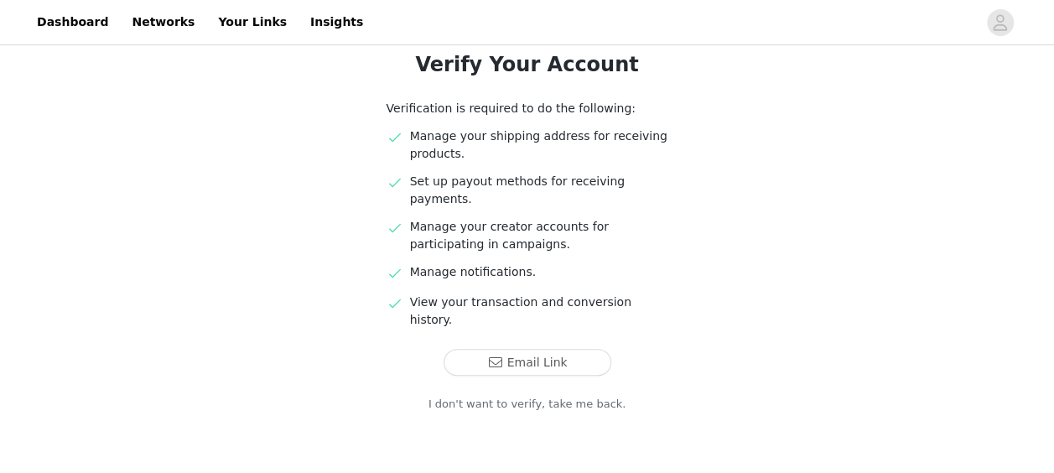
scroll to position [147, 0]
